Goal: Transaction & Acquisition: Purchase product/service

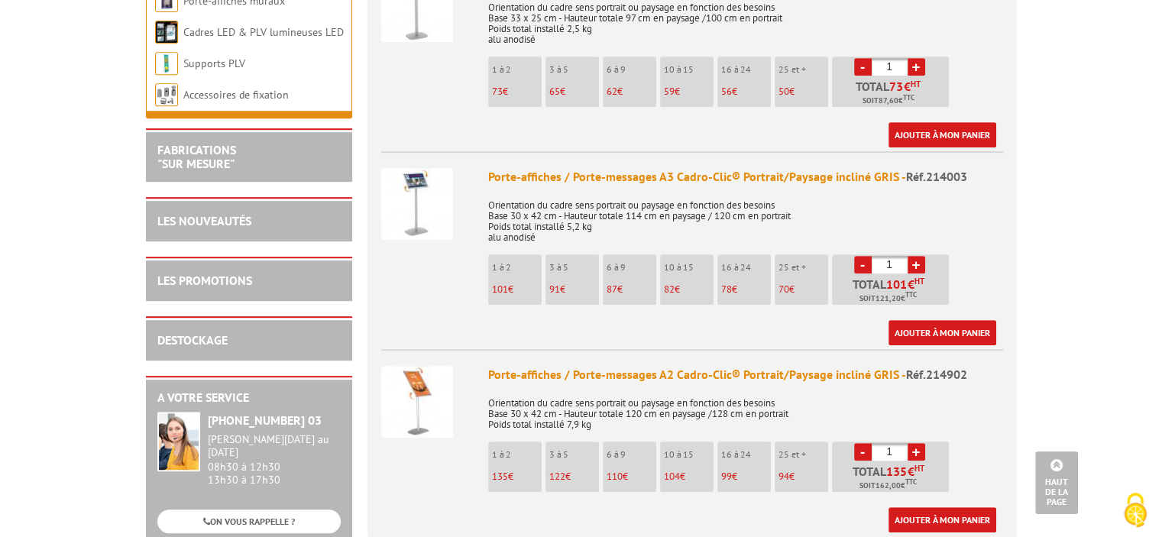
click at [893, 256] on input "1" at bounding box center [890, 265] width 36 height 18
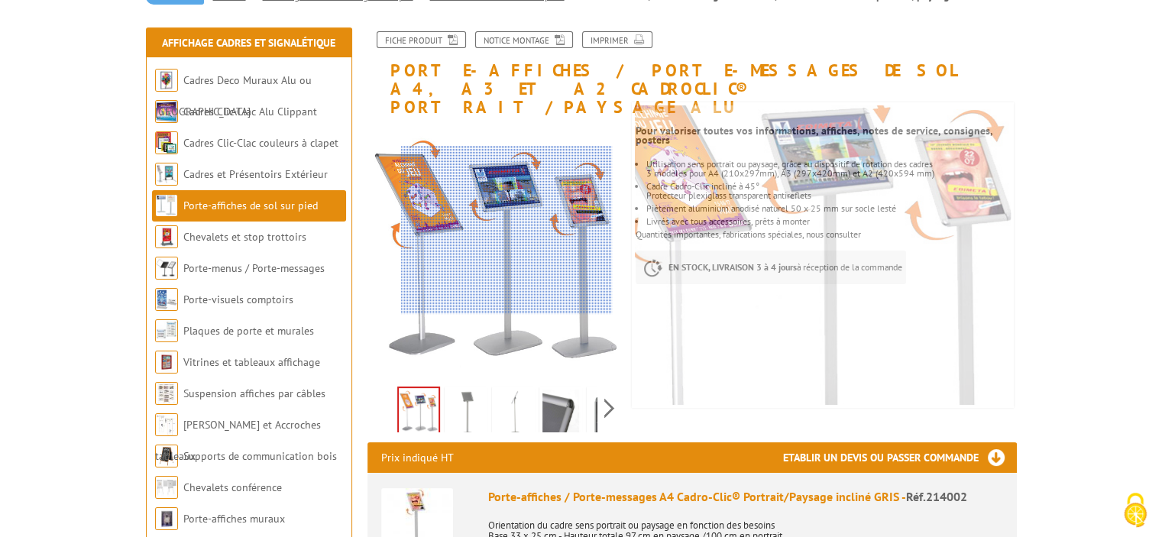
scroll to position [153, 0]
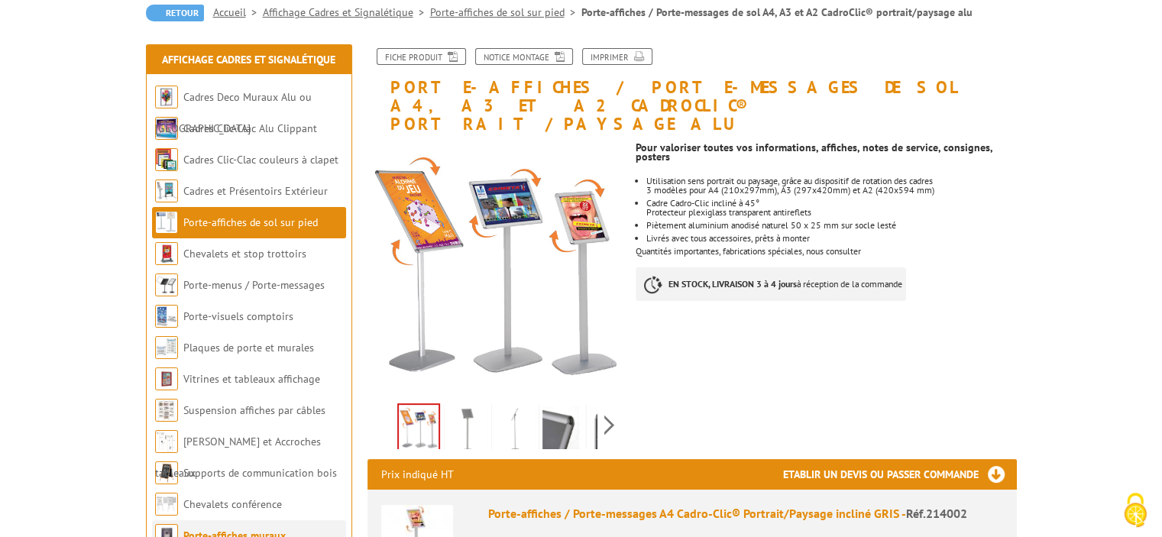
type input "12"
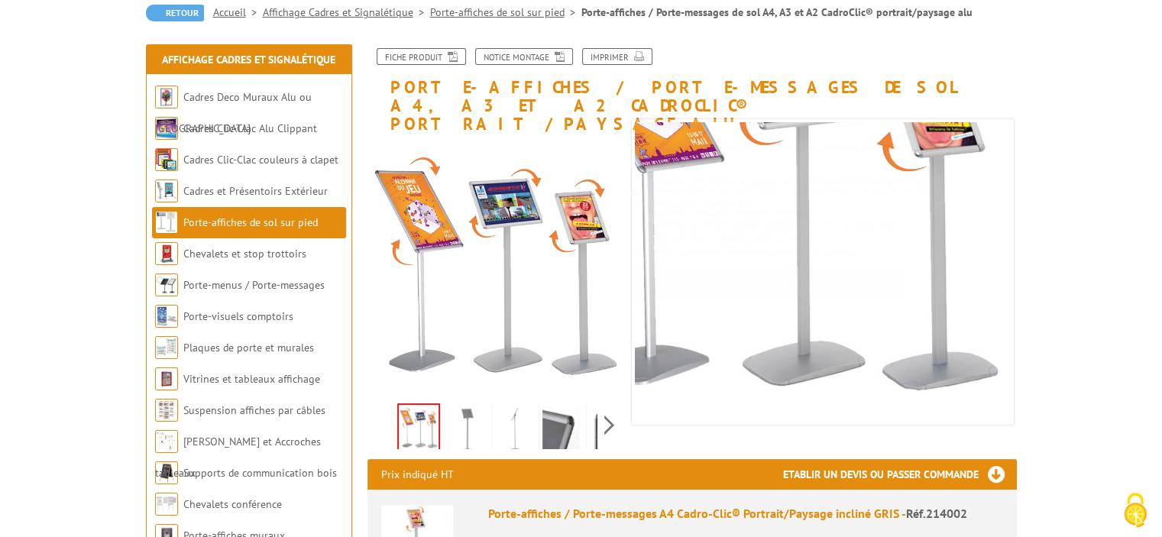
click at [468, 413] on img at bounding box center [466, 430] width 37 height 47
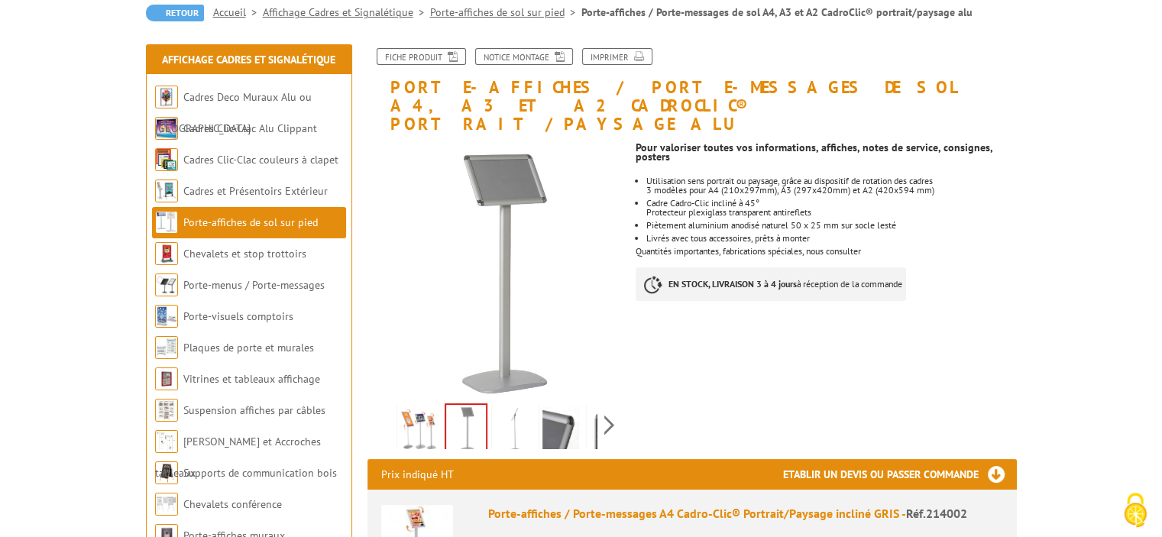
click at [560, 410] on img at bounding box center [561, 430] width 37 height 47
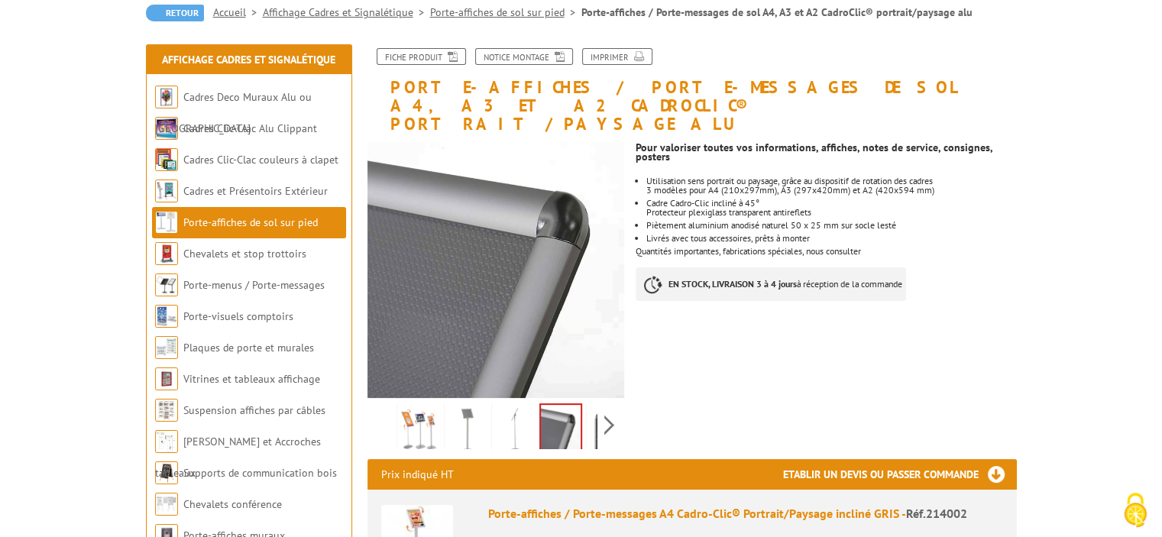
click at [508, 410] on img at bounding box center [513, 430] width 37 height 47
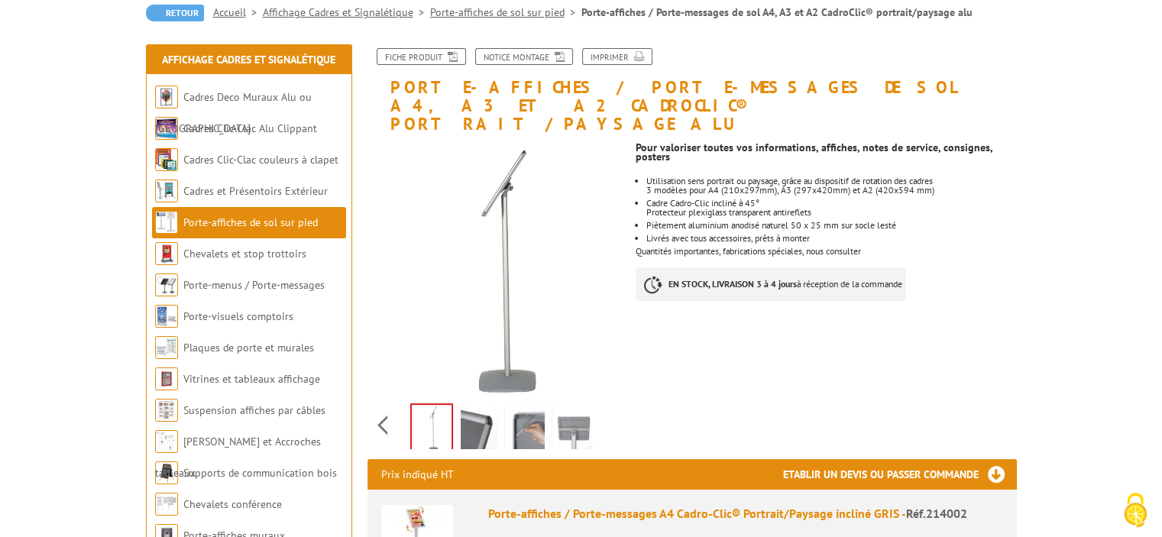
click at [605, 409] on div "Previous Next" at bounding box center [497, 424] width 258 height 53
click at [533, 410] on img at bounding box center [526, 430] width 37 height 47
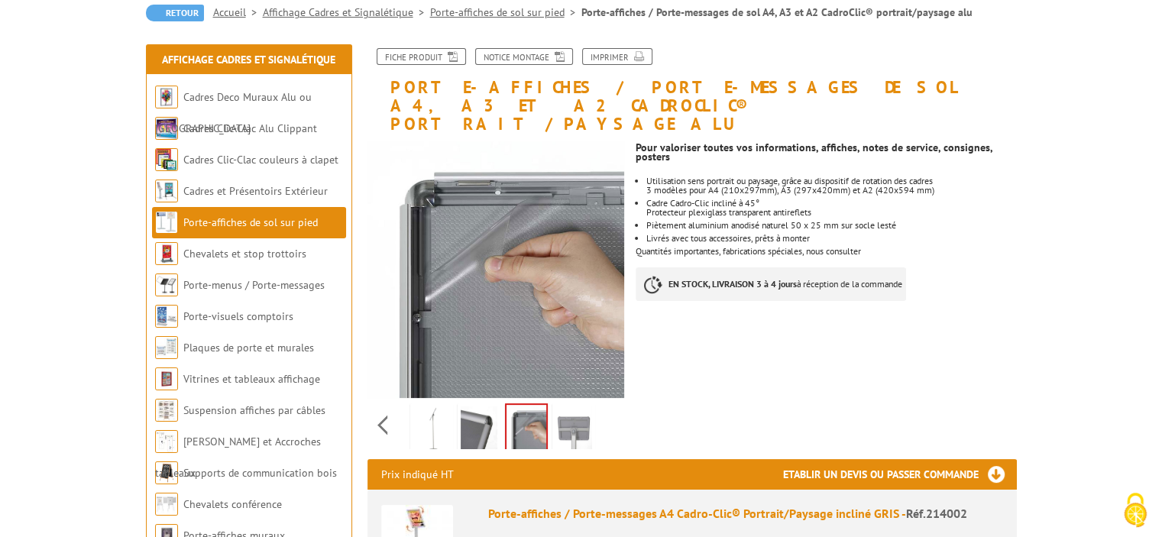
click at [572, 410] on img at bounding box center [574, 430] width 37 height 47
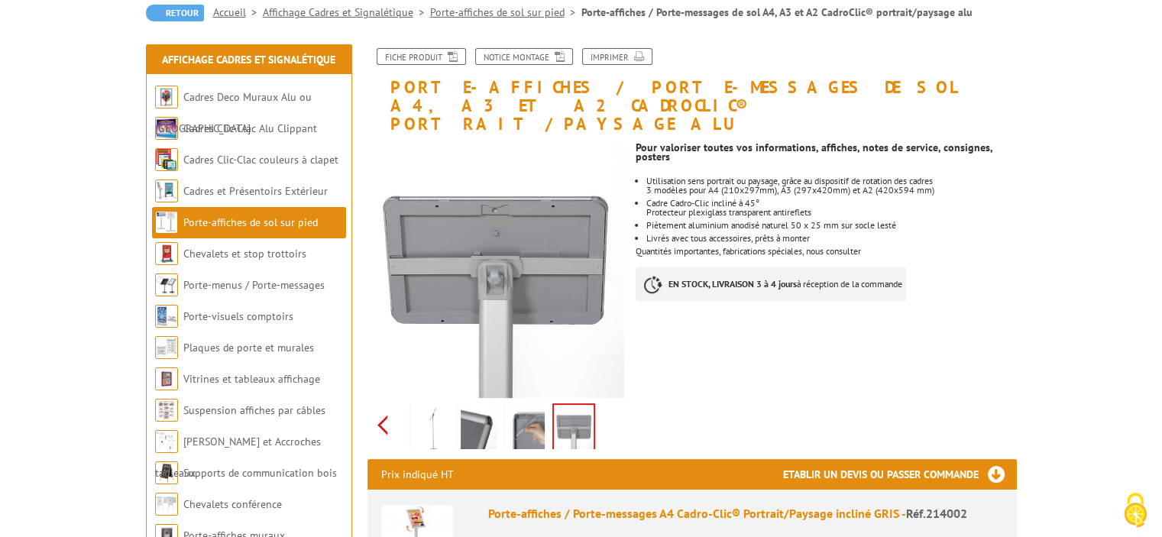
click at [381, 412] on div "Previous Next" at bounding box center [497, 424] width 258 height 53
click at [471, 407] on img at bounding box center [466, 430] width 37 height 47
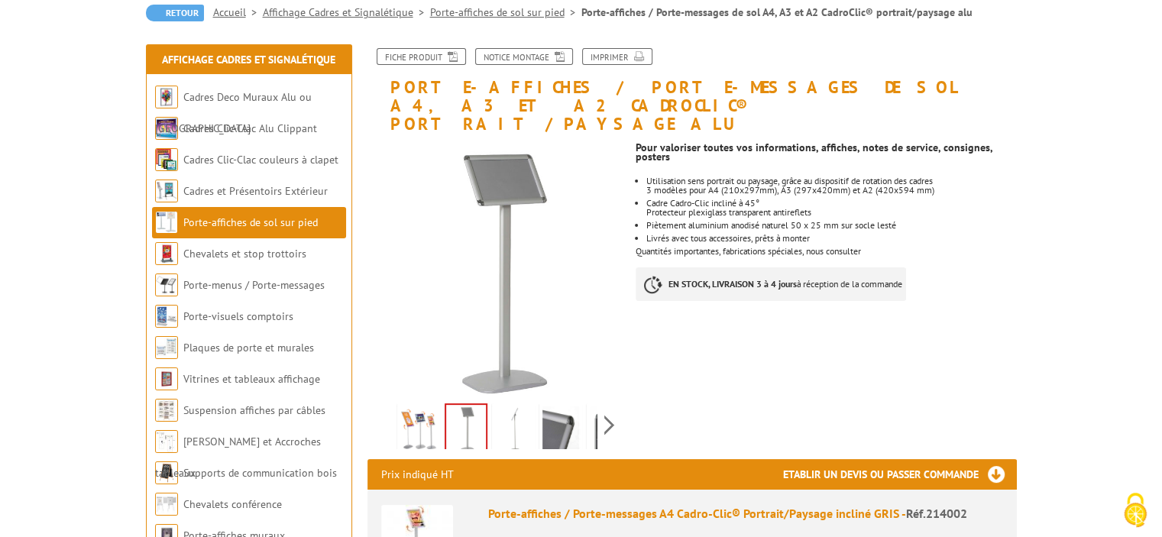
click at [569, 410] on img at bounding box center [561, 430] width 37 height 47
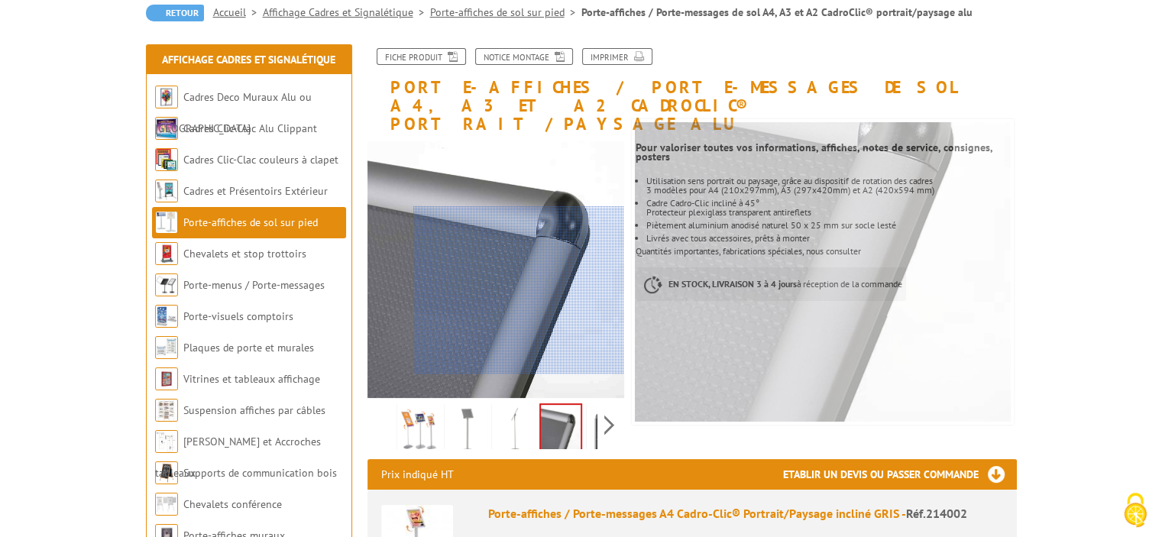
click at [547, 290] on div at bounding box center [518, 290] width 211 height 168
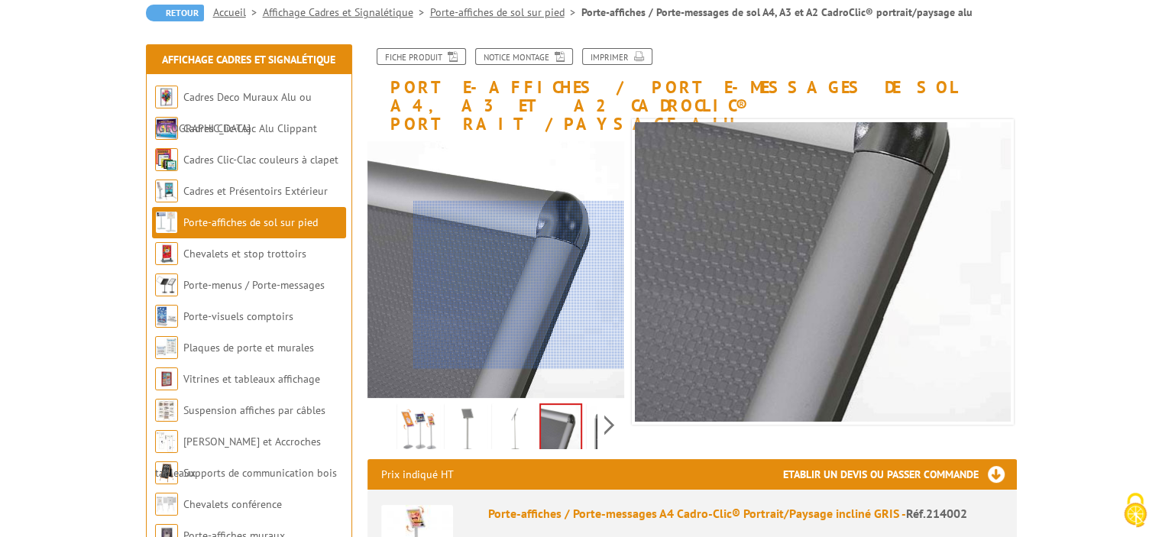
click at [529, 285] on div at bounding box center [518, 285] width 211 height 168
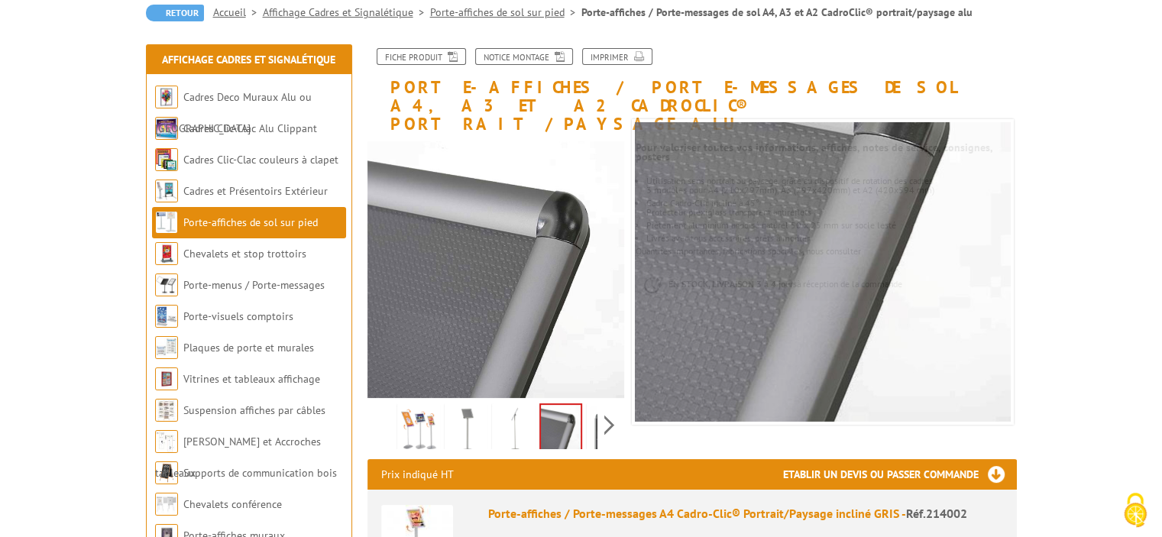
click at [621, 412] on div "Previous Next" at bounding box center [497, 424] width 258 height 53
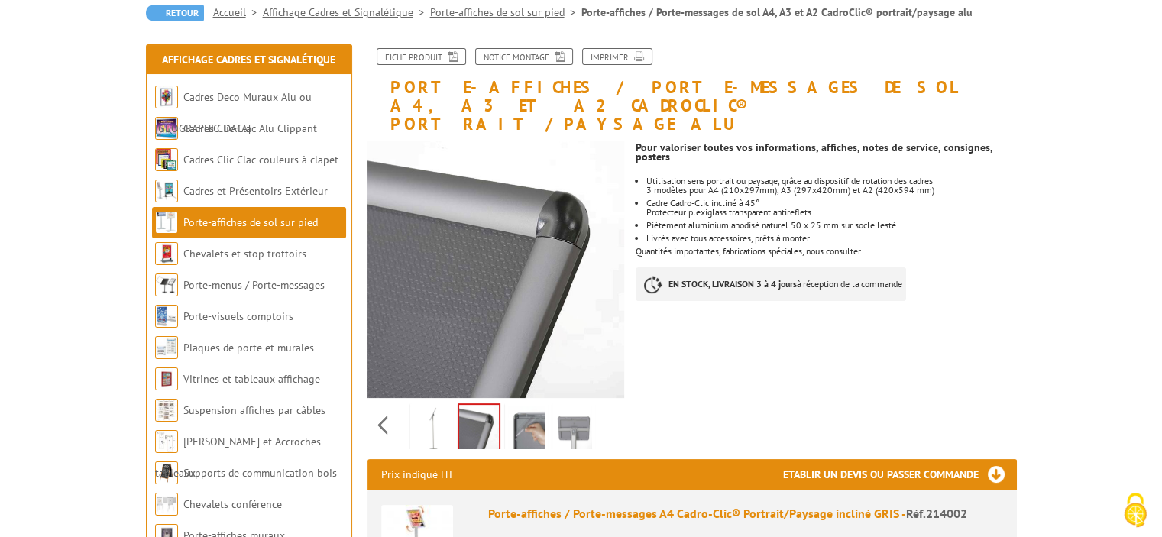
click at [612, 416] on div "Previous Next" at bounding box center [497, 424] width 258 height 53
click at [610, 409] on div "Previous Next" at bounding box center [497, 424] width 258 height 53
click at [566, 407] on img at bounding box center [574, 430] width 37 height 47
